Goal: Find specific page/section: Find specific page/section

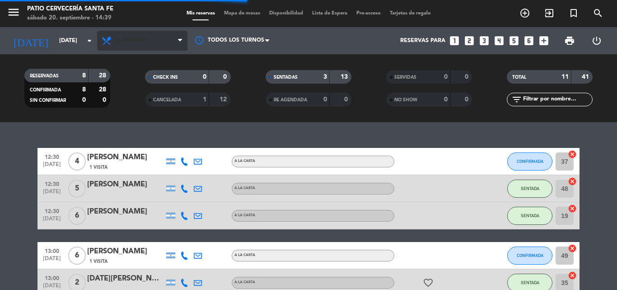
click at [128, 34] on span "Almuerzo" at bounding box center [142, 41] width 90 height 20
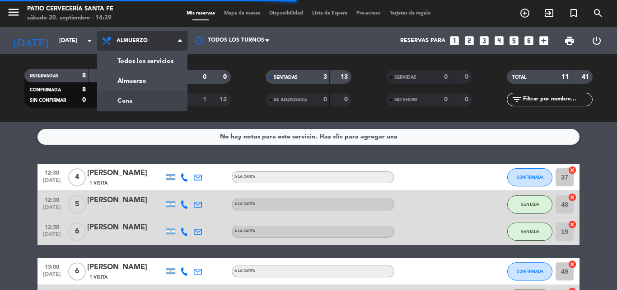
click at [140, 98] on div "menu Patio Cervecería Santa [PERSON_NAME][DATE] 20. septiembre - 14:39 Mis rese…" at bounding box center [308, 61] width 617 height 122
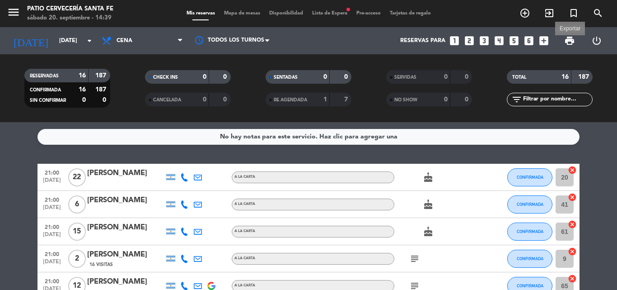
click at [569, 42] on span "print" at bounding box center [569, 40] width 11 height 11
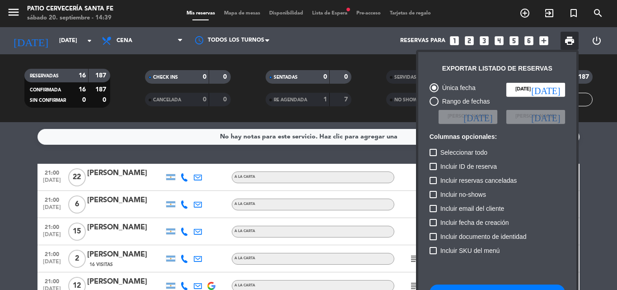
click at [482, 288] on button "Descargar listado de reservas" at bounding box center [498, 292] width 136 height 16
drag, startPoint x: 0, startPoint y: 226, endPoint x: 73, endPoint y: 228, distance: 73.3
click at [1, 226] on div at bounding box center [308, 145] width 617 height 290
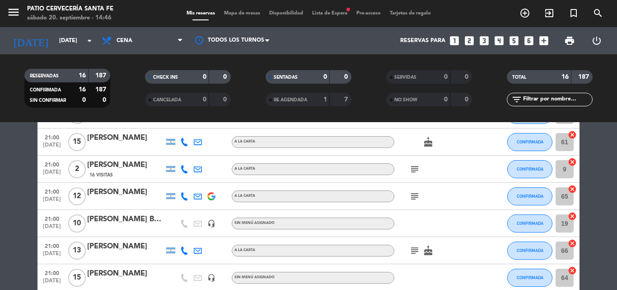
scroll to position [90, 0]
click at [414, 256] on div "subject cake" at bounding box center [435, 249] width 81 height 27
click at [414, 254] on icon "subject" at bounding box center [414, 249] width 11 height 11
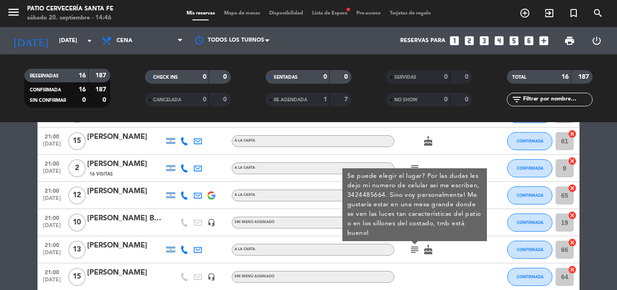
click at [454, 162] on div "subject" at bounding box center [435, 168] width 81 height 27
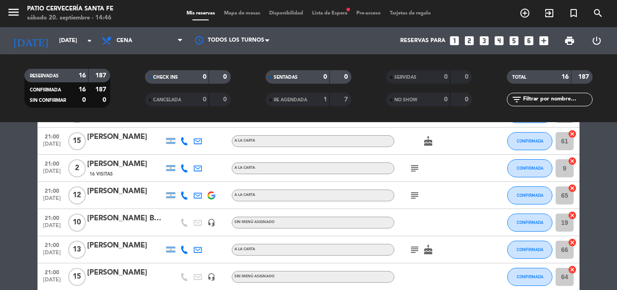
click at [424, 162] on div "subject" at bounding box center [435, 168] width 81 height 27
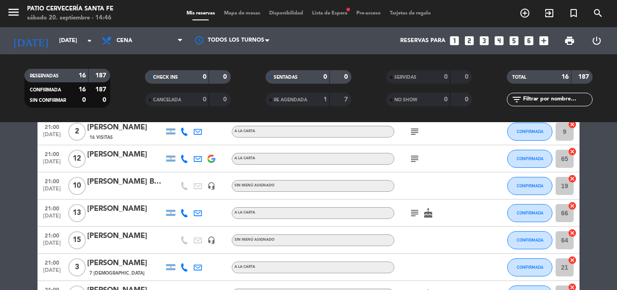
scroll to position [82, 0]
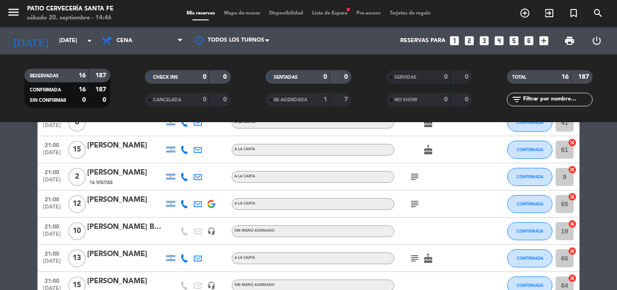
click at [410, 206] on icon "subject" at bounding box center [414, 203] width 11 height 11
